Goal: Information Seeking & Learning: Learn about a topic

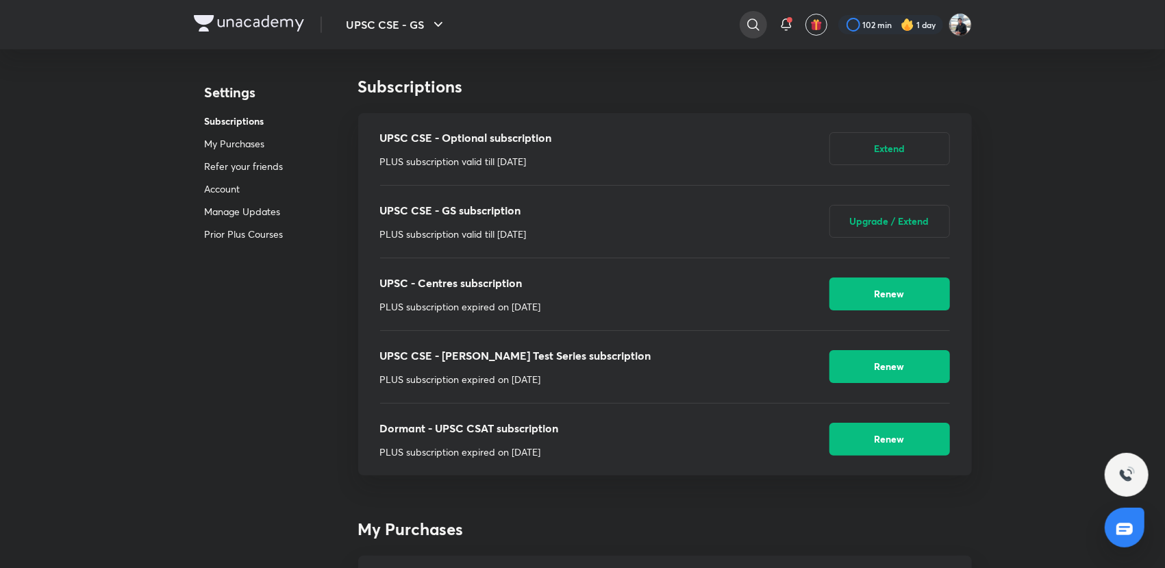
click at [747, 28] on icon at bounding box center [753, 24] width 12 height 12
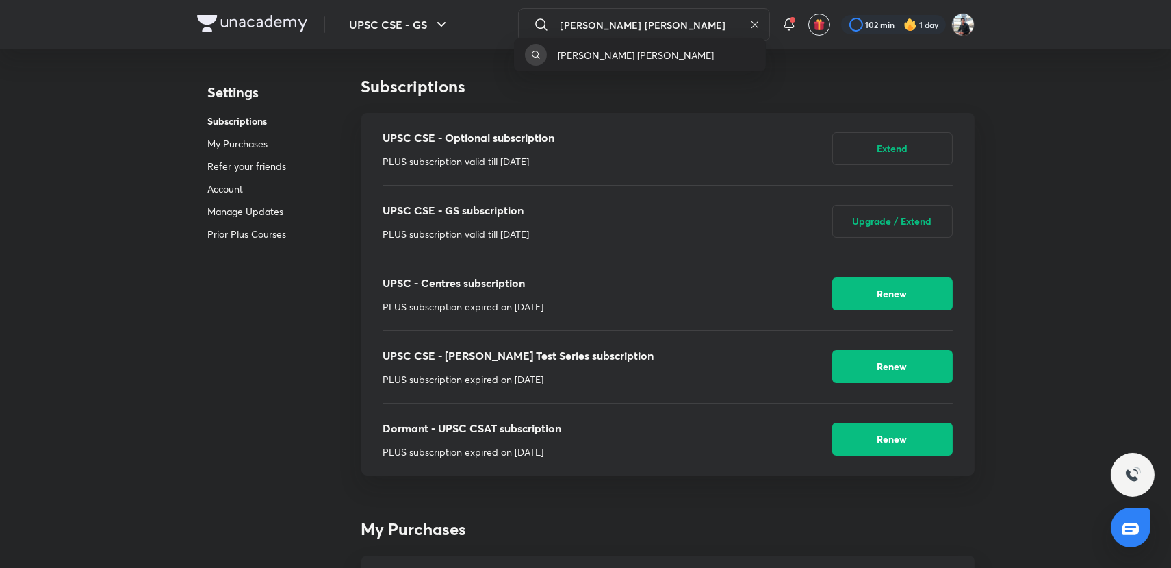
type input "[PERSON_NAME] [PERSON_NAME]"
click at [622, 61] on p "[PERSON_NAME] [PERSON_NAME]" at bounding box center [636, 55] width 156 height 14
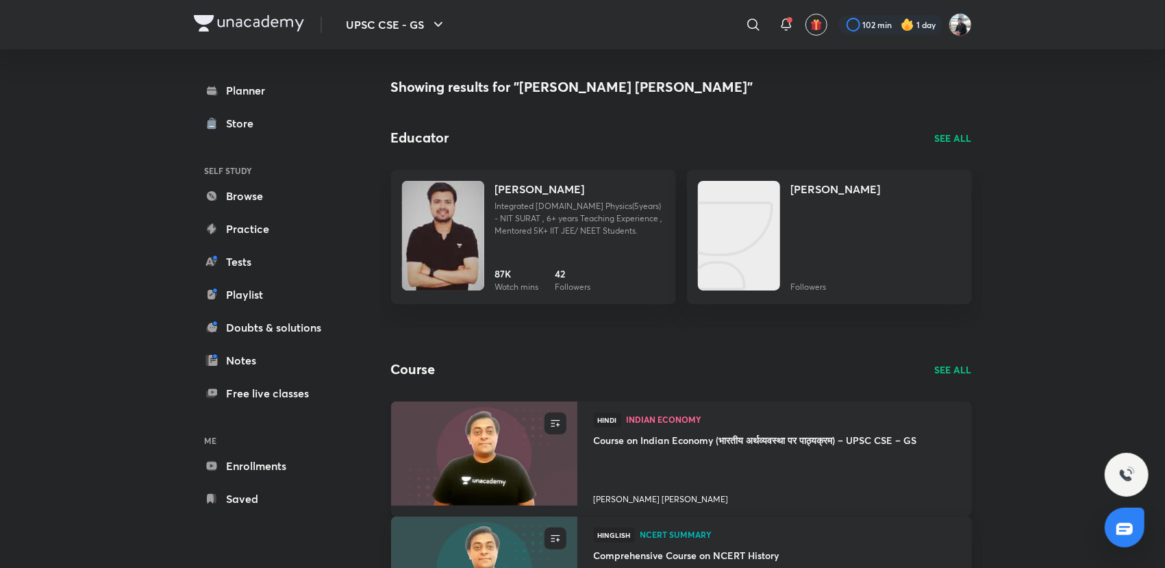
scroll to position [152, 0]
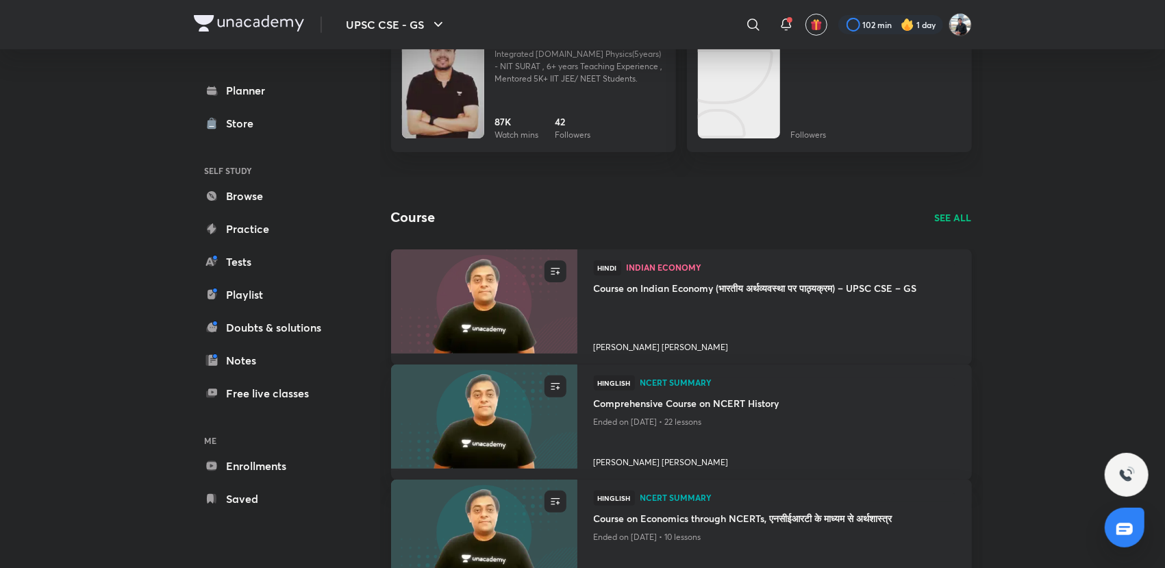
click at [618, 342] on h4 "[PERSON_NAME] [PERSON_NAME]" at bounding box center [774, 344] width 361 height 18
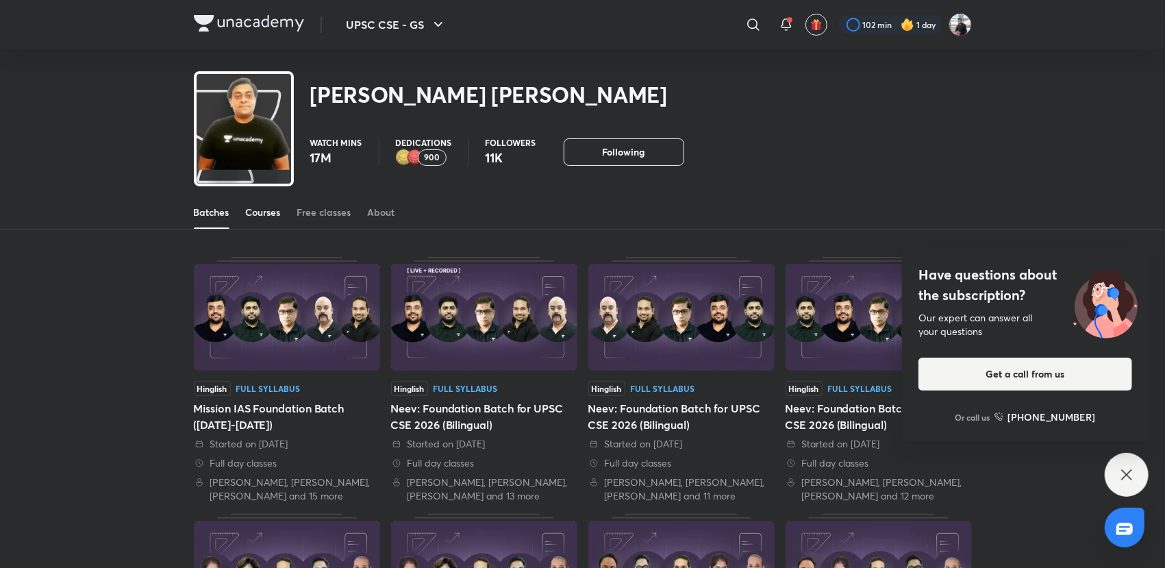
click at [256, 216] on div "Courses" at bounding box center [263, 212] width 35 height 14
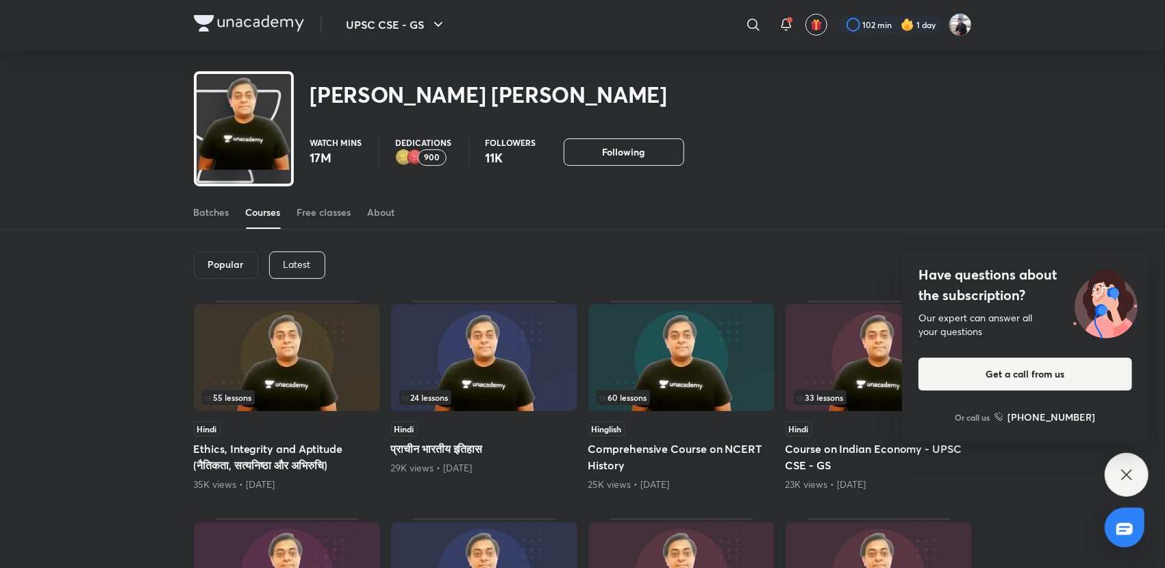
click at [287, 357] on img at bounding box center [287, 357] width 186 height 107
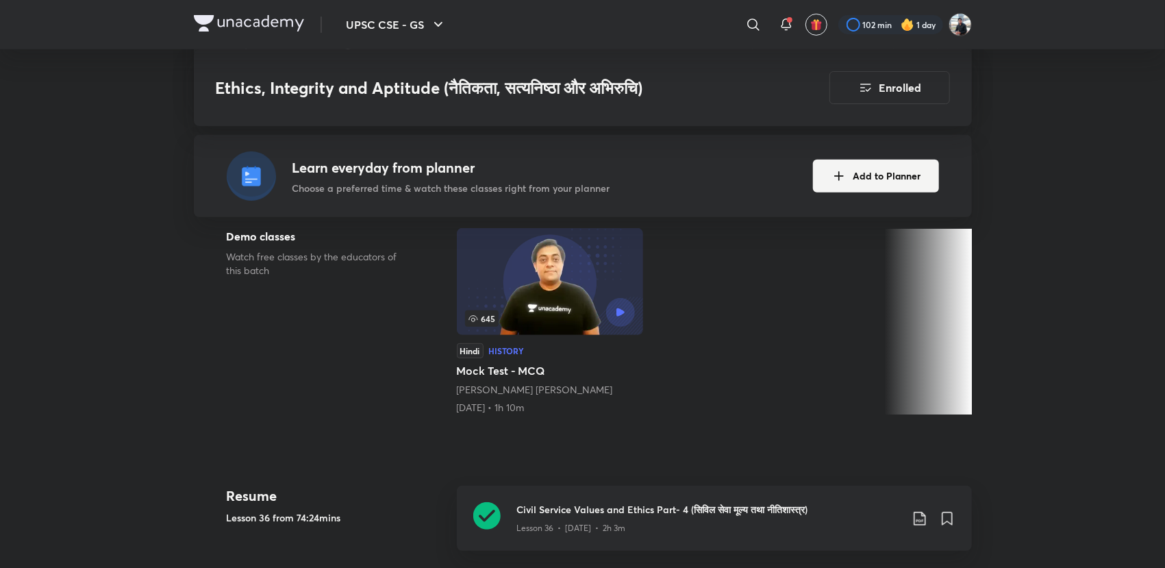
scroll to position [532, 0]
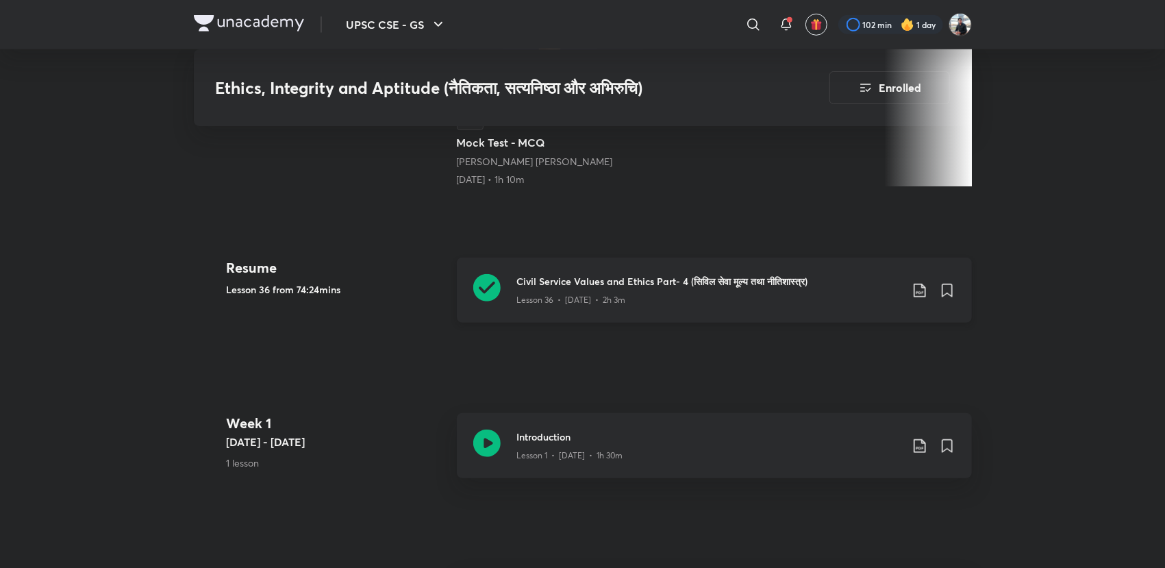
click at [487, 289] on icon at bounding box center [486, 287] width 27 height 27
